Goal: Task Accomplishment & Management: Use online tool/utility

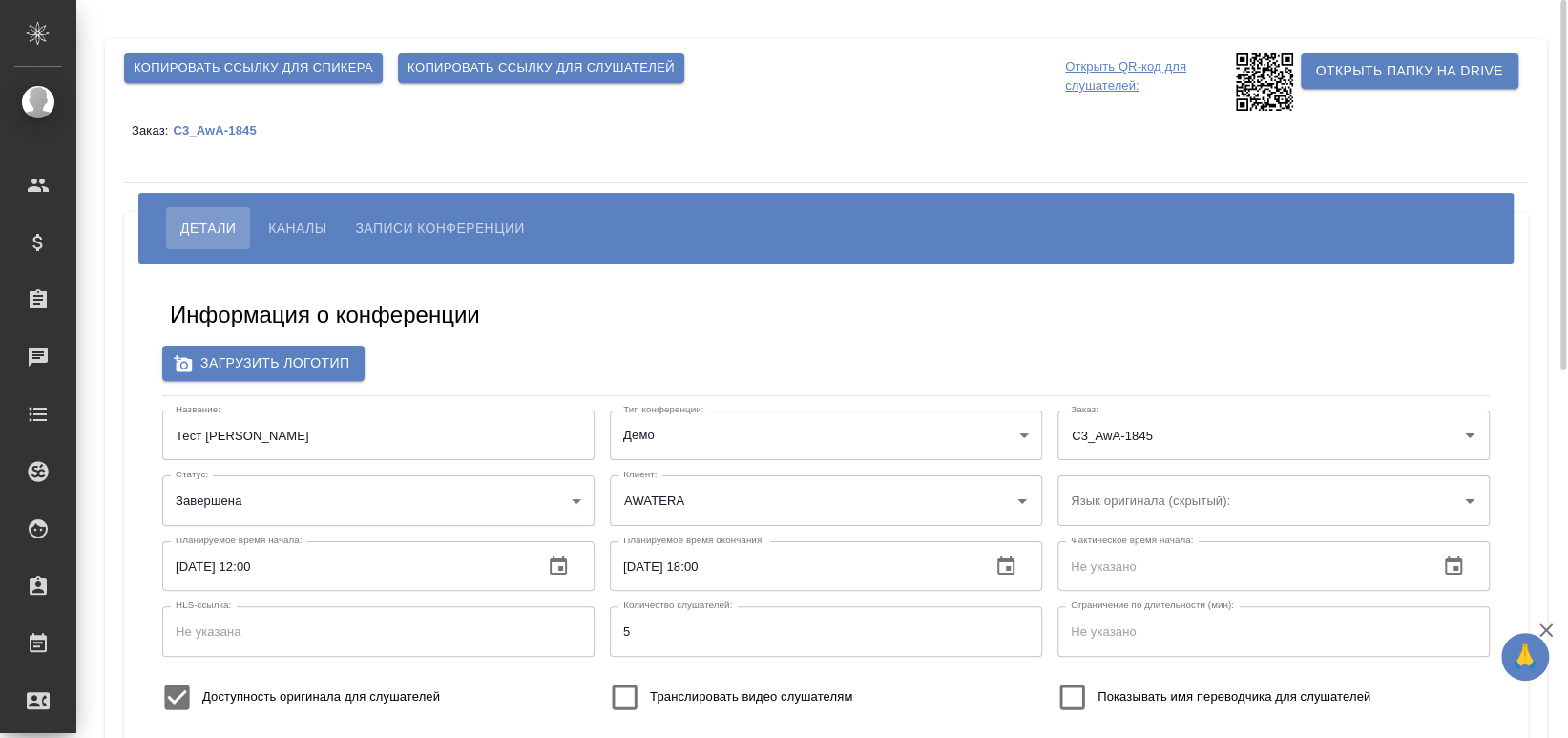
click at [326, 221] on span "Каналы" at bounding box center [297, 228] width 58 height 23
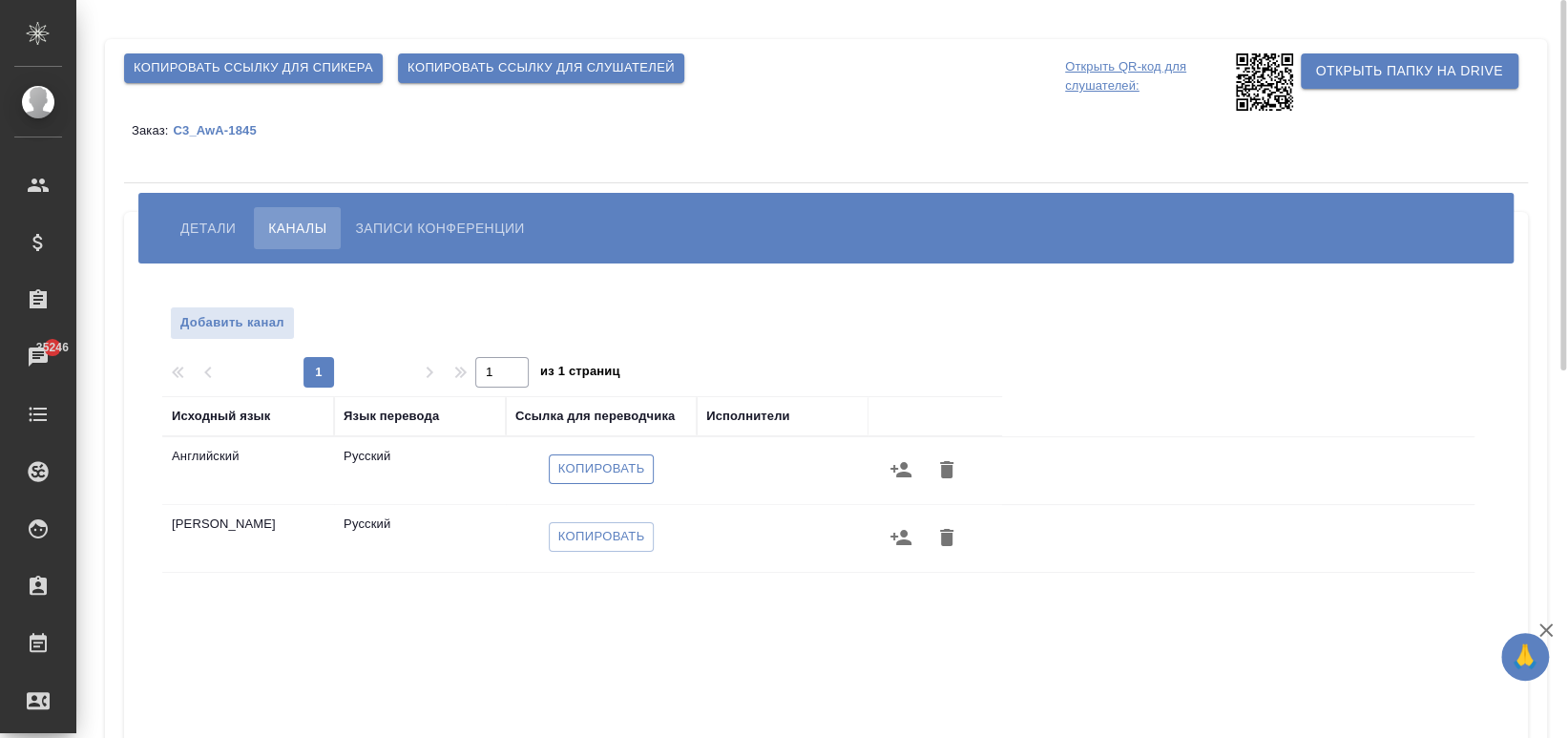
click at [567, 478] on span "Копировать" at bounding box center [601, 469] width 87 height 22
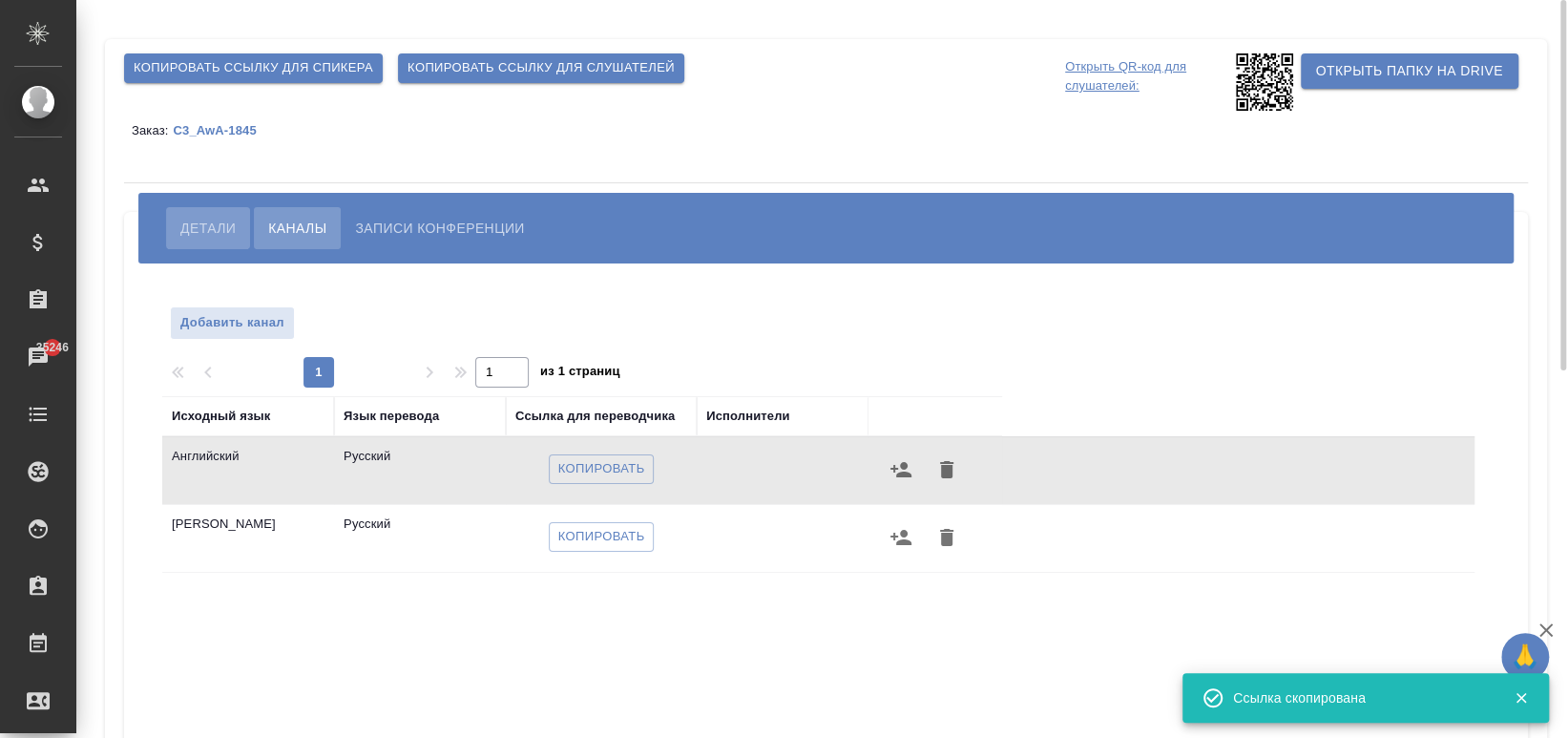
click at [199, 239] on span "Детали" at bounding box center [208, 228] width 56 height 23
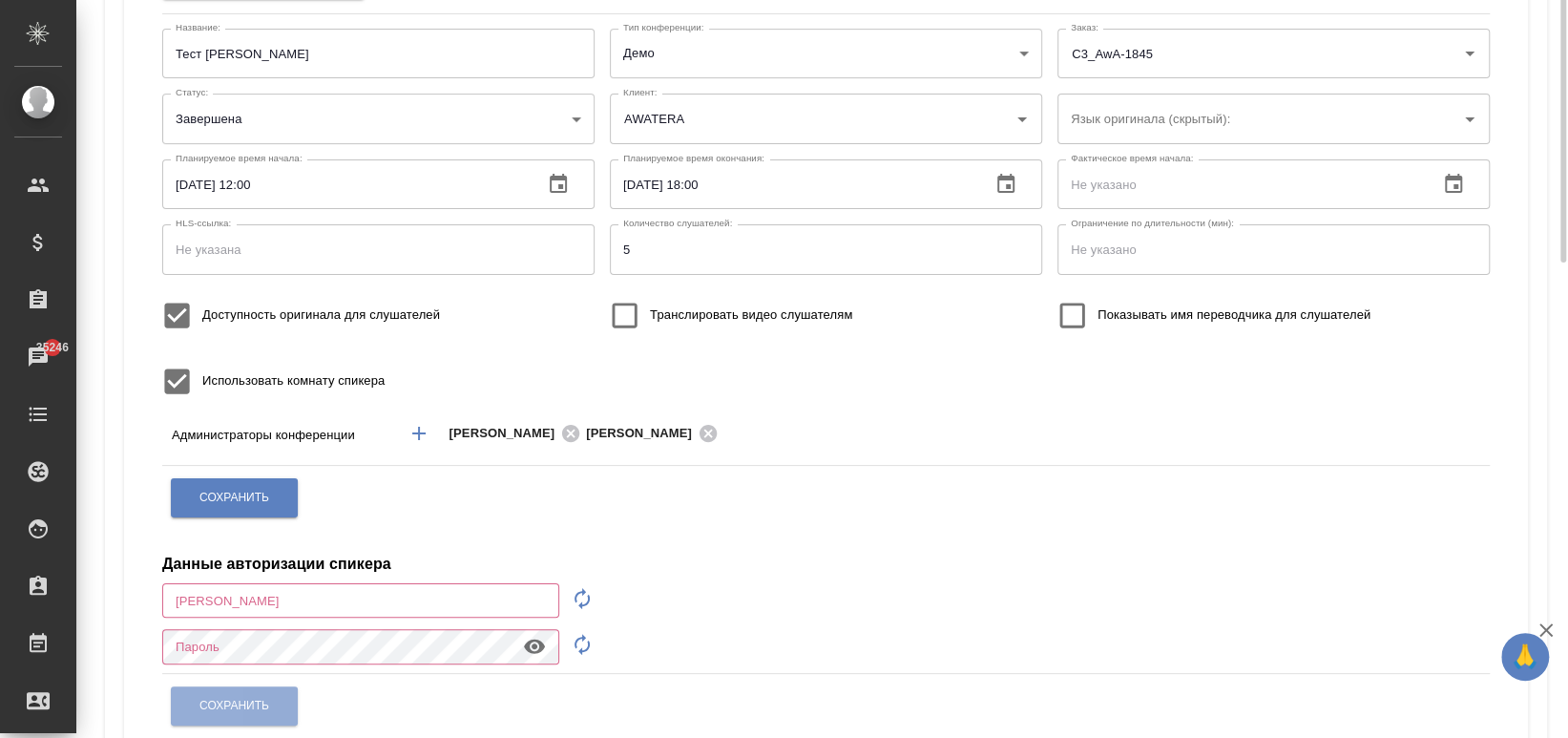
scroll to position [127, 0]
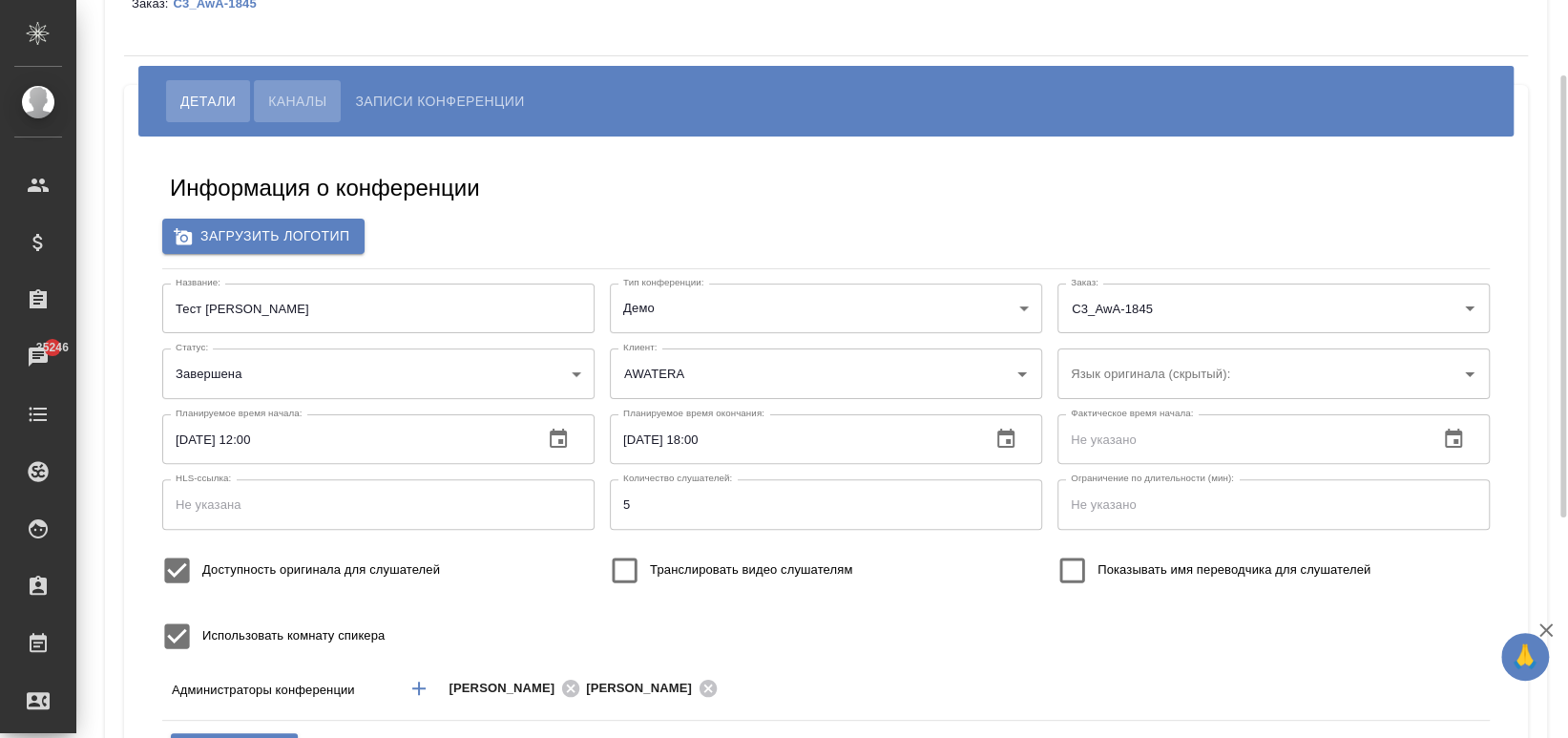
click at [302, 102] on span "Каналы" at bounding box center [297, 101] width 58 height 23
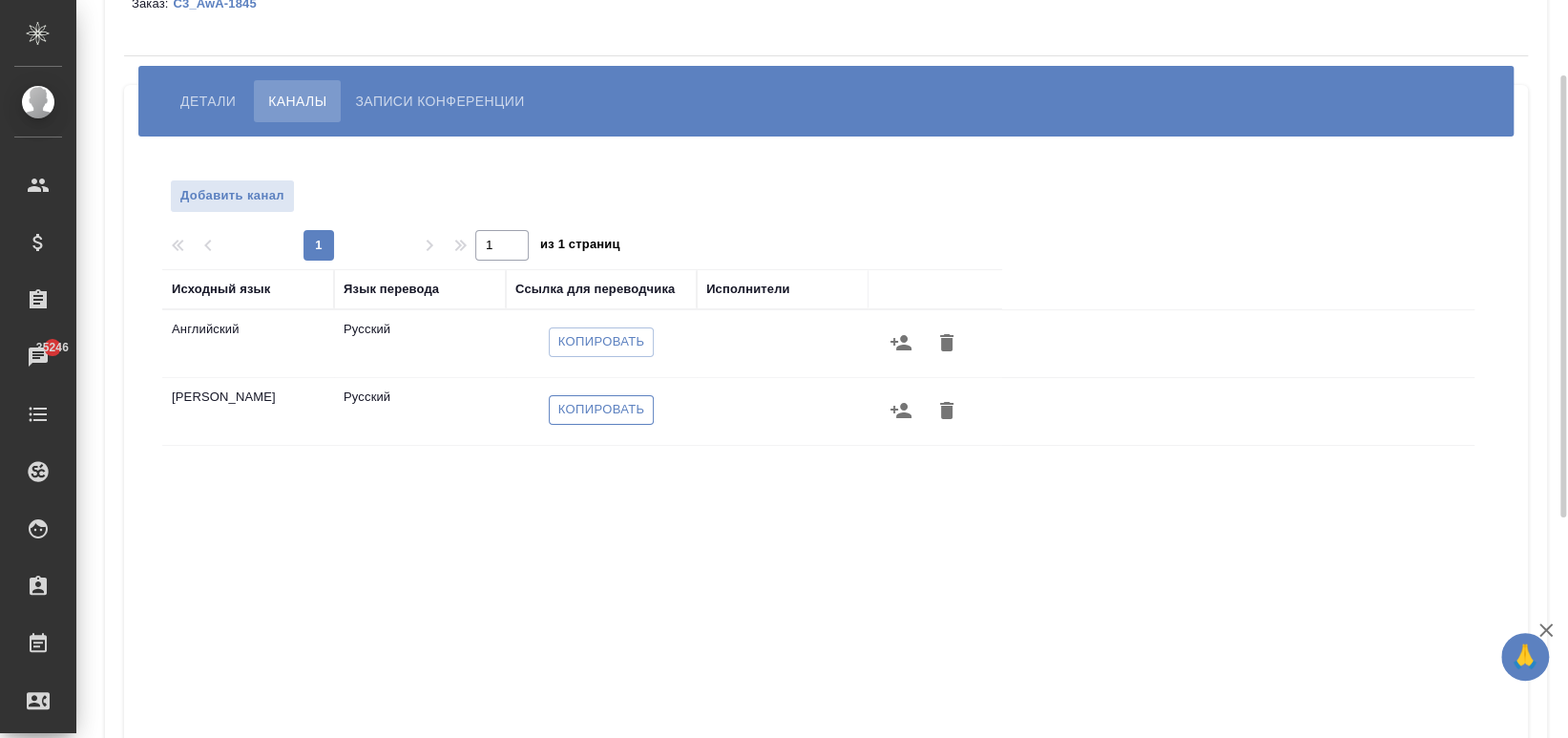
click at [572, 417] on span "Копировать" at bounding box center [601, 410] width 87 height 22
